Goal: Complete application form

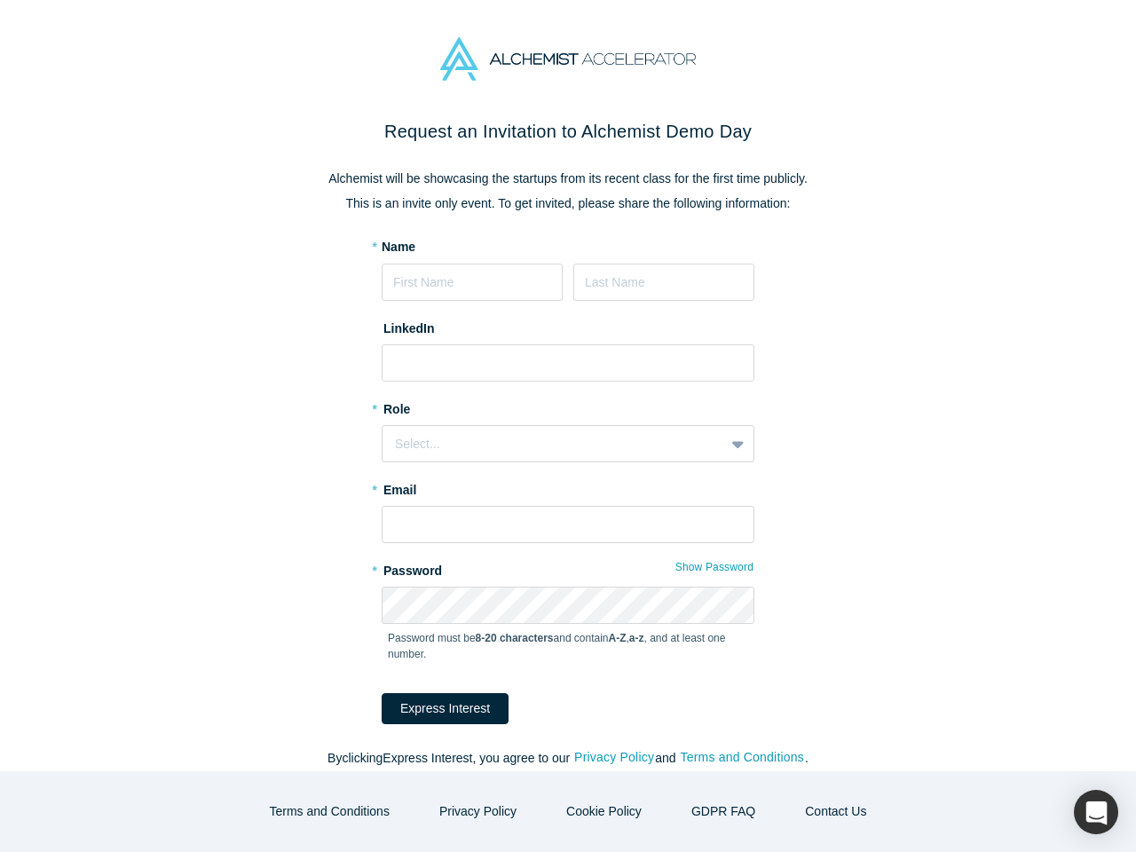
click at [568, 426] on div "Select..." at bounding box center [568, 443] width 373 height 37
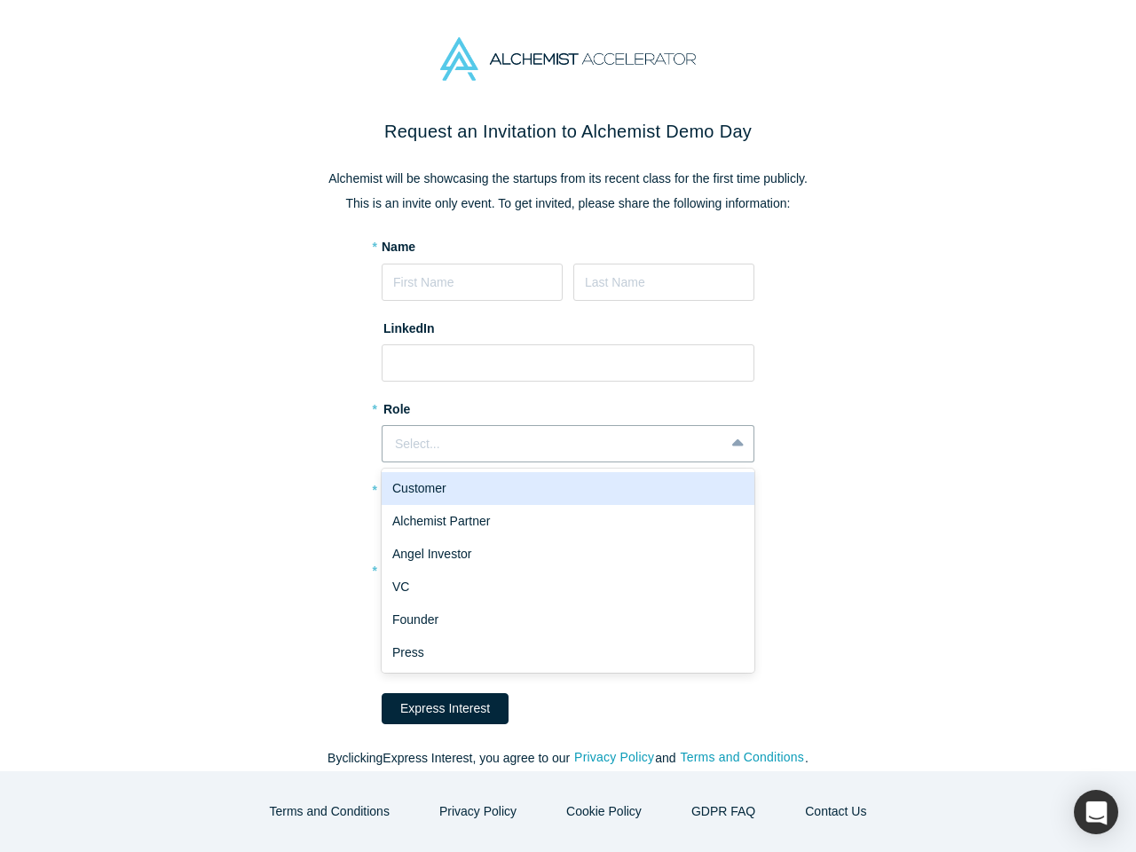
click at [709, 567] on div "Angel Investor" at bounding box center [568, 554] width 373 height 33
click at [433, 708] on button "Express Interest" at bounding box center [445, 708] width 127 height 31
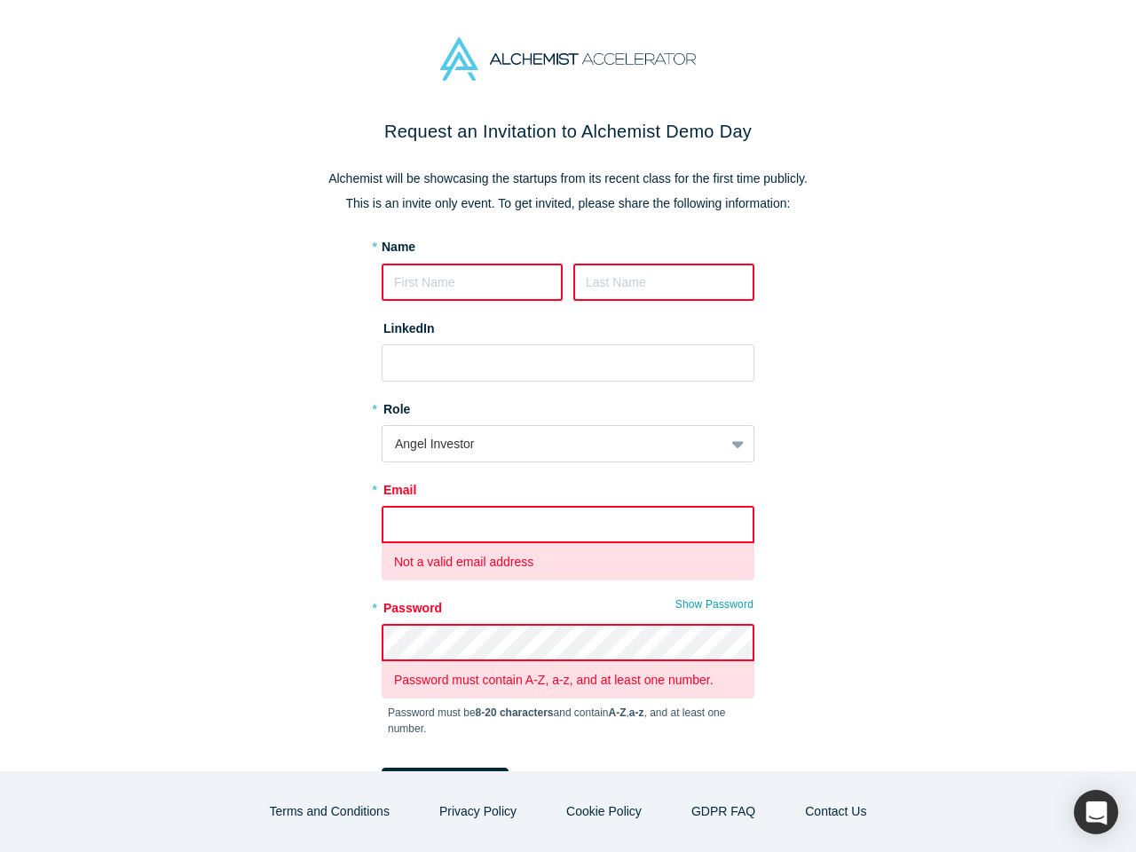
click at [607, 758] on form "* Name LinkedIn * Role Angel Investor * Email Not a valid email address * Passw…" at bounding box center [568, 518] width 373 height 561
click at [736, 758] on form "* Name LinkedIn * Role Angel Investor * Email Not a valid email address * Passw…" at bounding box center [568, 518] width 373 height 561
click at [343, 811] on button "Terms and Conditions" at bounding box center [329, 811] width 157 height 31
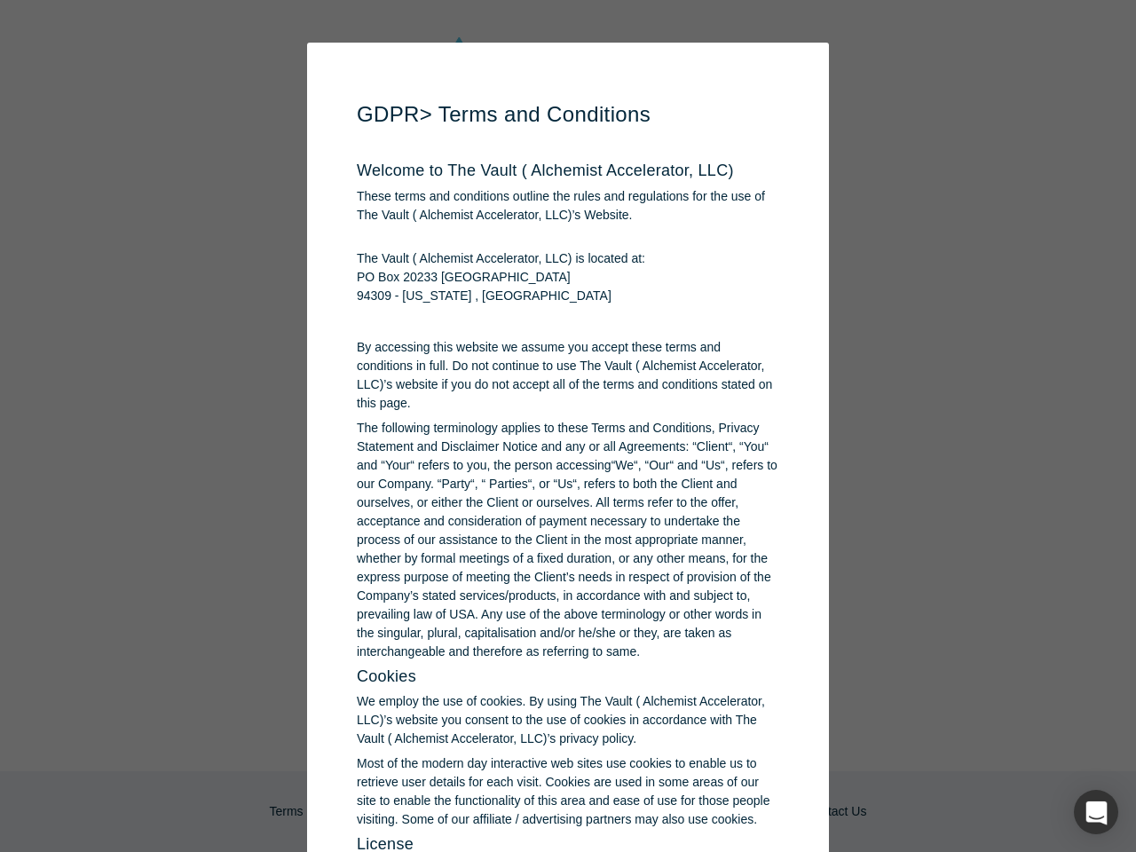
click at [602, 811] on p "Most of the modern day interactive web sites use cookies to enable us to retrie…" at bounding box center [568, 791] width 422 height 75
click at [1096, 812] on div "button" at bounding box center [1096, 812] width 44 height 44
